Goal: Navigation & Orientation: Find specific page/section

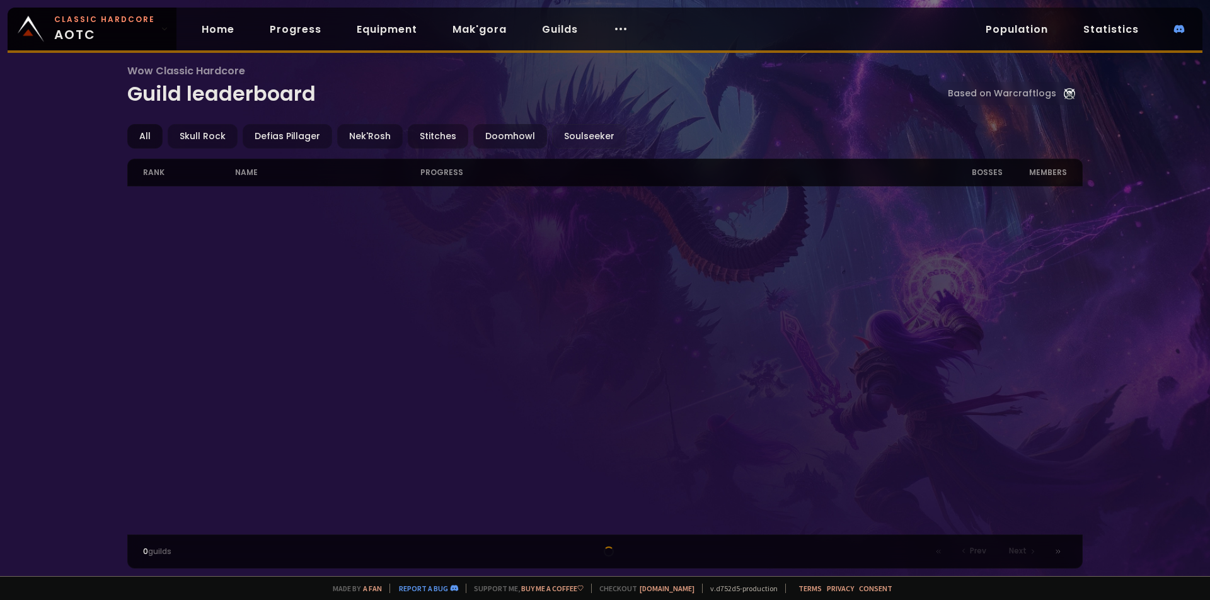
click at [144, 138] on div "All" at bounding box center [144, 136] width 35 height 25
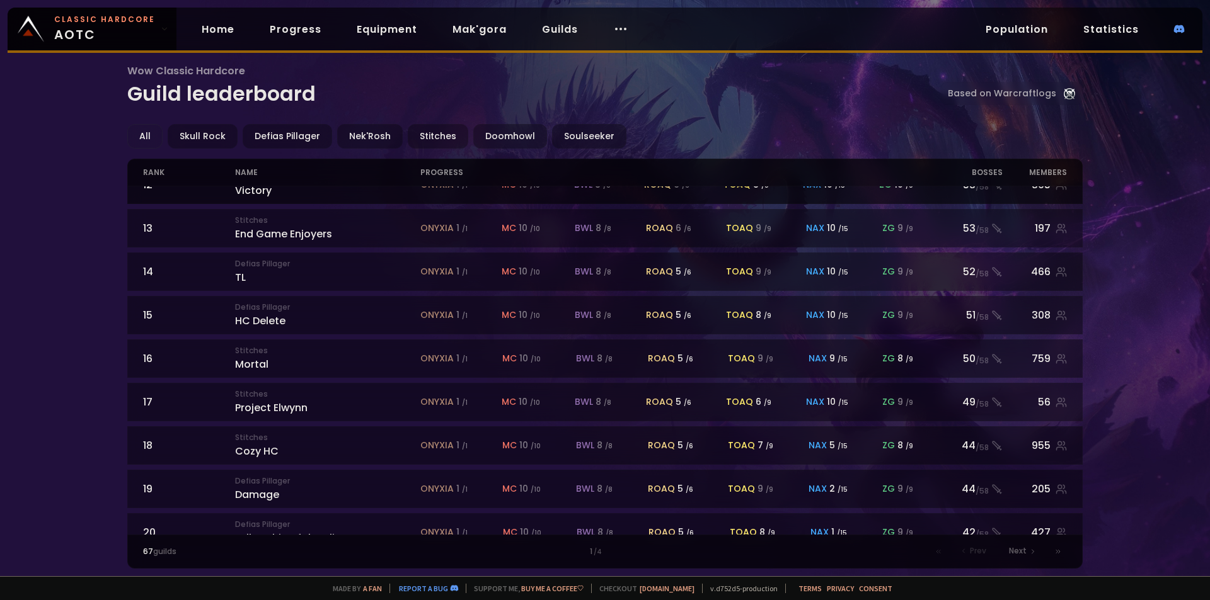
scroll to position [526, 0]
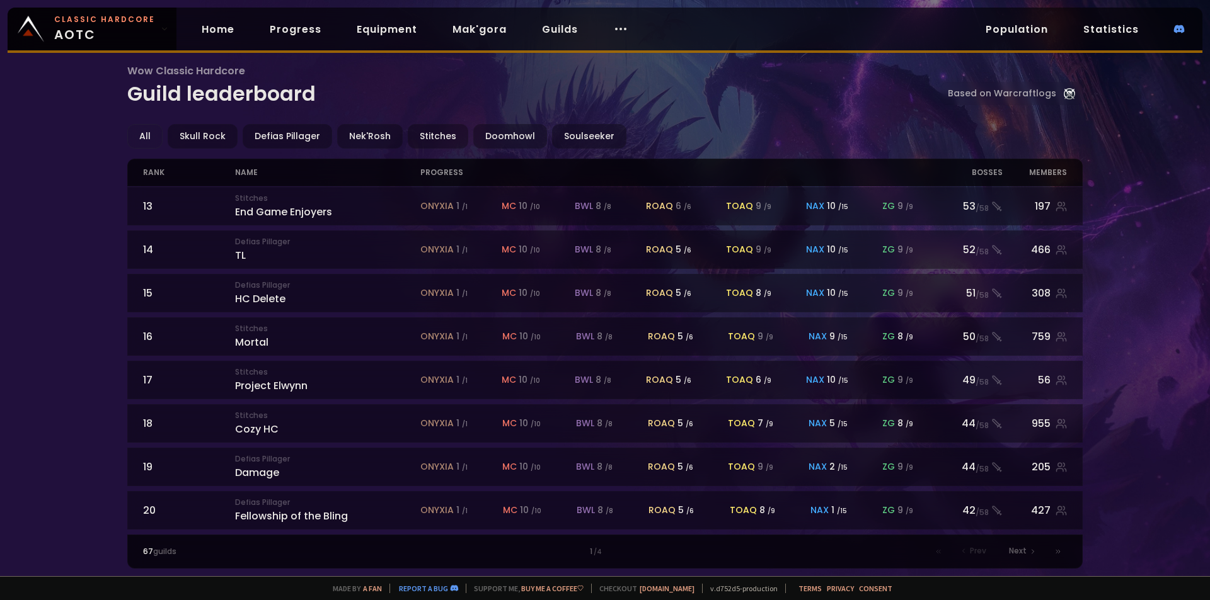
click at [197, 561] on div "67 guilds 1 / 4 Prev Next" at bounding box center [605, 552] width 956 height 34
click at [1023, 551] on span "Next" at bounding box center [1018, 551] width 18 height 11
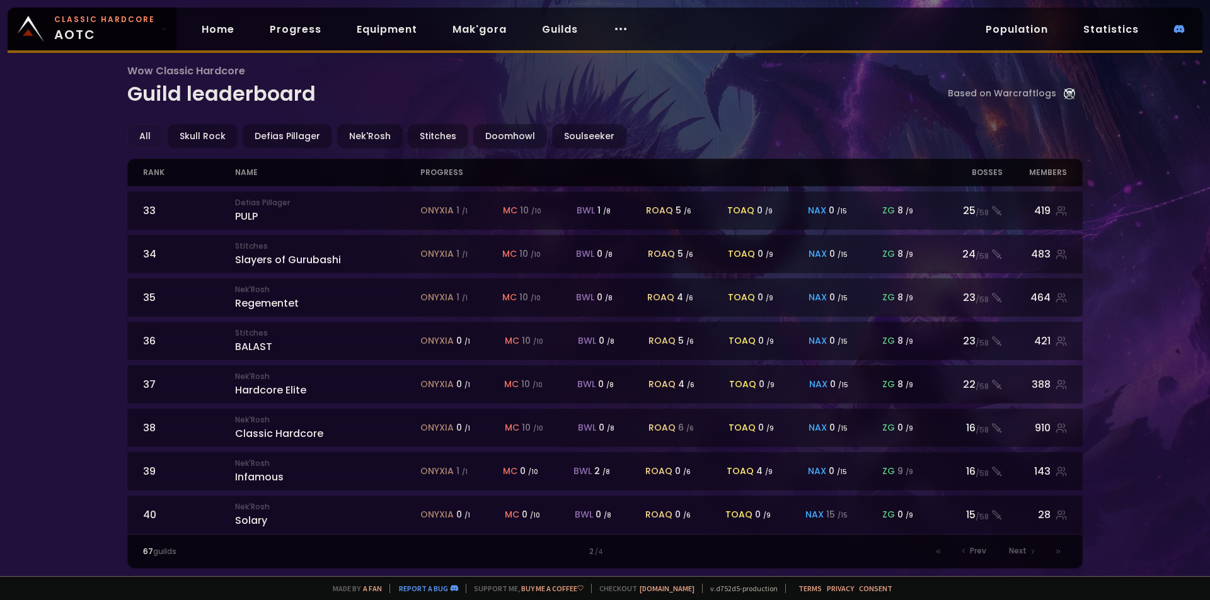
scroll to position [526, 0]
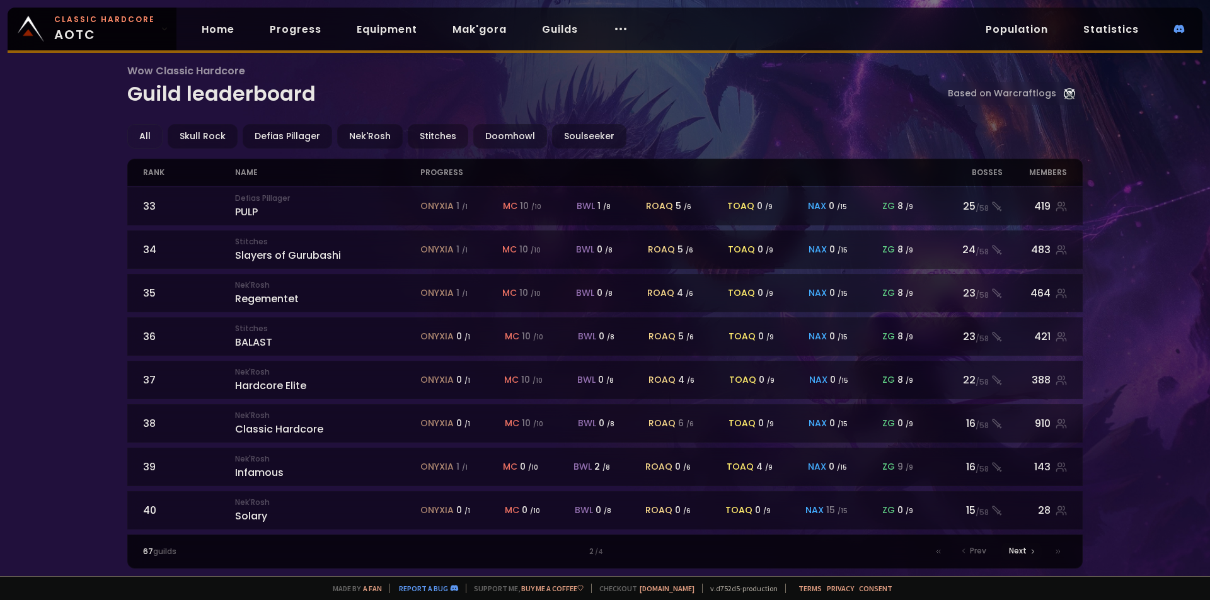
click at [1024, 553] on span "Next" at bounding box center [1018, 551] width 18 height 11
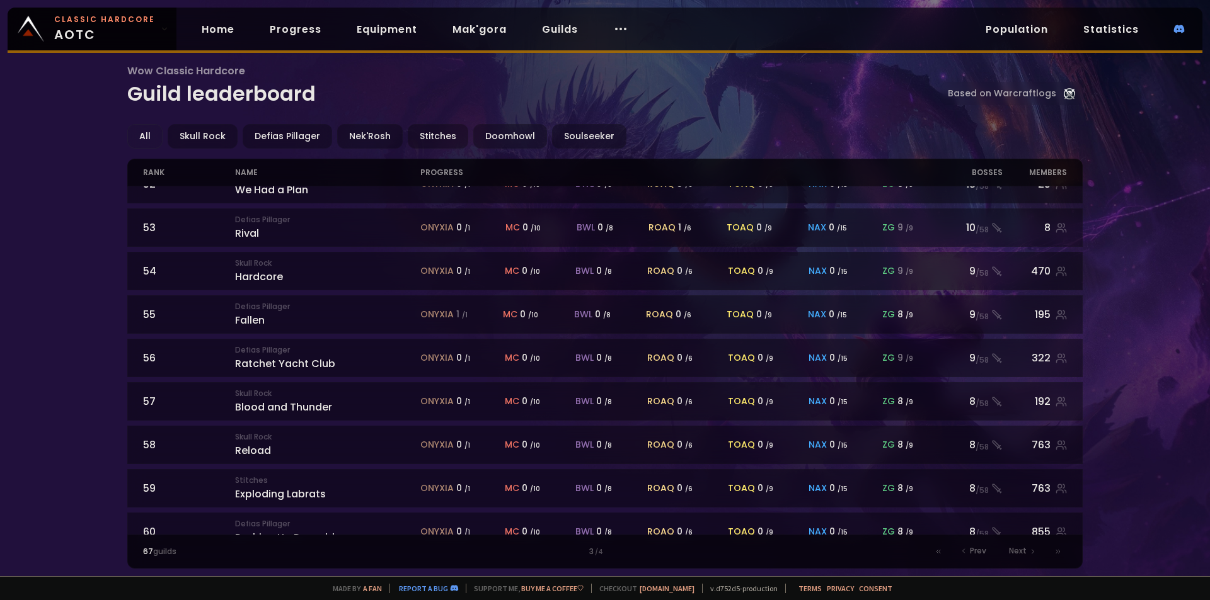
scroll to position [526, 0]
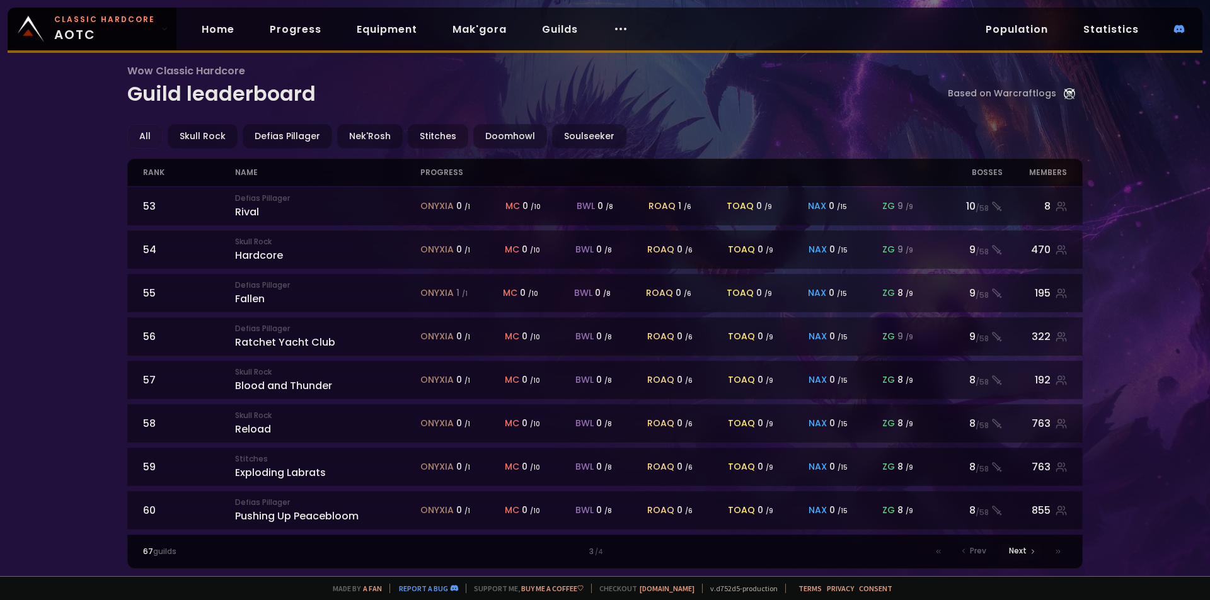
click at [1012, 553] on span "Next" at bounding box center [1018, 551] width 18 height 11
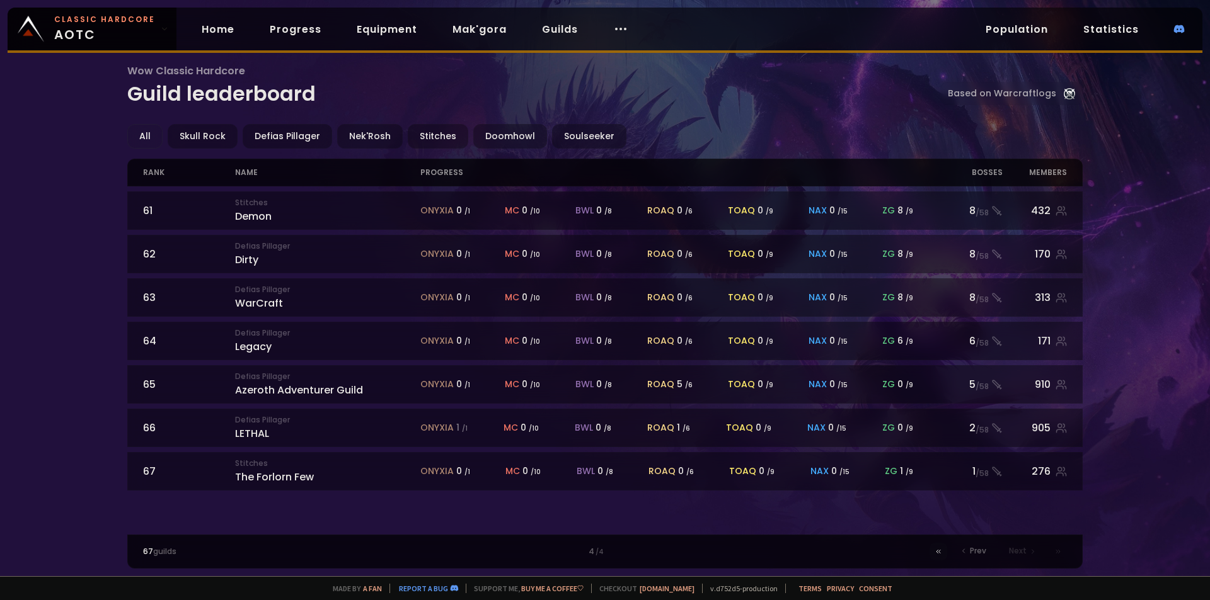
click at [939, 553] on icon at bounding box center [938, 552] width 8 height 8
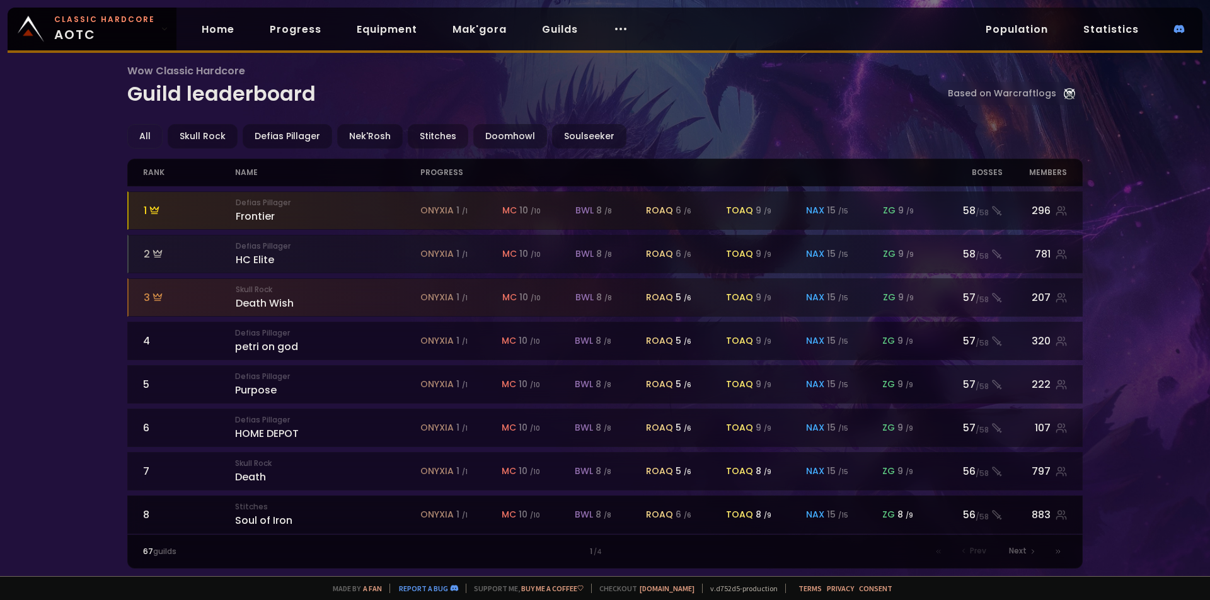
click at [275, 521] on div "Stitches Soul of Iron" at bounding box center [327, 514] width 185 height 27
